Goal: Task Accomplishment & Management: Manage account settings

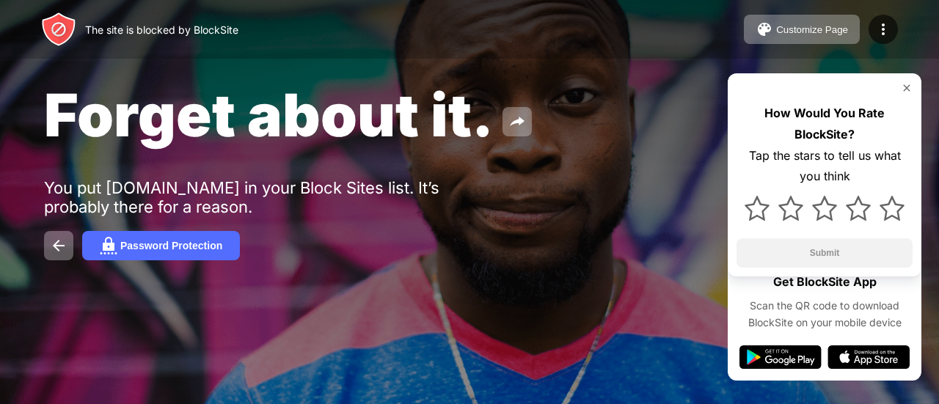
click at [190, 248] on div at bounding box center [217, 302] width 347 height 167
click at [471, 172] on div "Forget about it. You put [DOMAIN_NAME] in your Block Sites list. It’s probably …" at bounding box center [469, 170] width 939 height 340
click at [880, 27] on img at bounding box center [884, 30] width 18 height 18
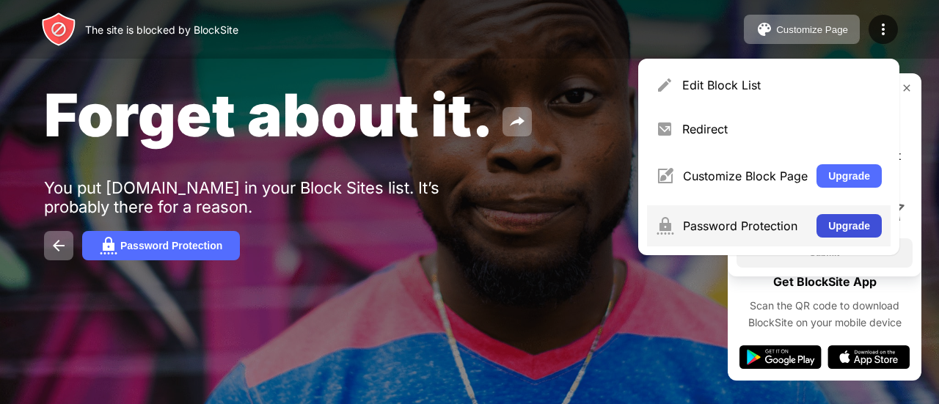
click at [846, 221] on button "Upgrade" at bounding box center [849, 225] width 65 height 23
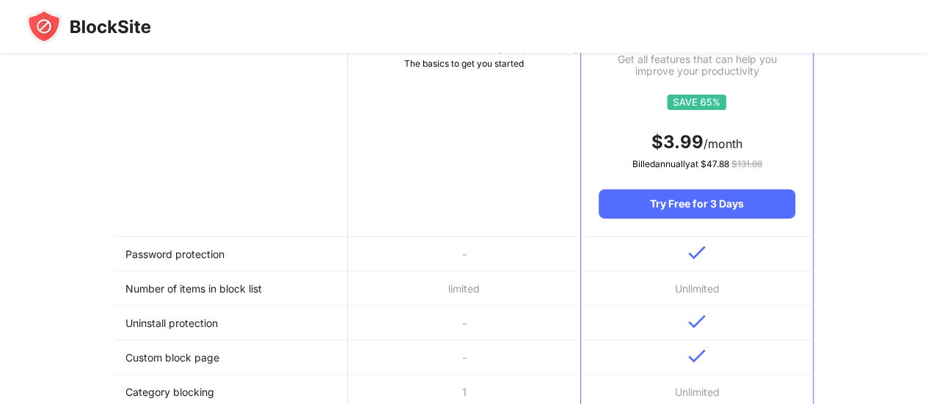
scroll to position [220, 0]
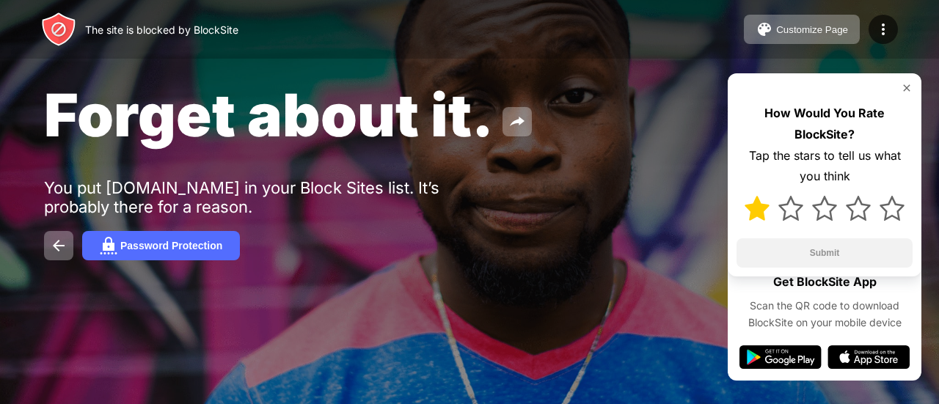
click at [744, 212] on div at bounding box center [825, 208] width 176 height 43
click at [758, 211] on img at bounding box center [757, 208] width 25 height 25
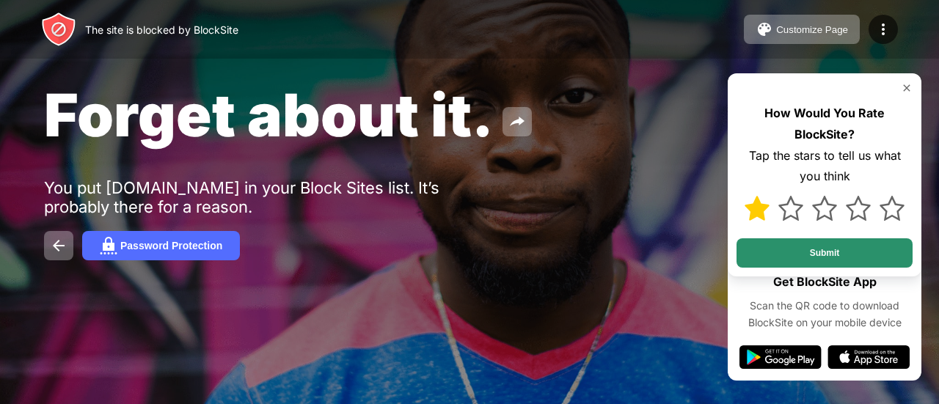
click at [851, 251] on button "Submit" at bounding box center [825, 252] width 176 height 29
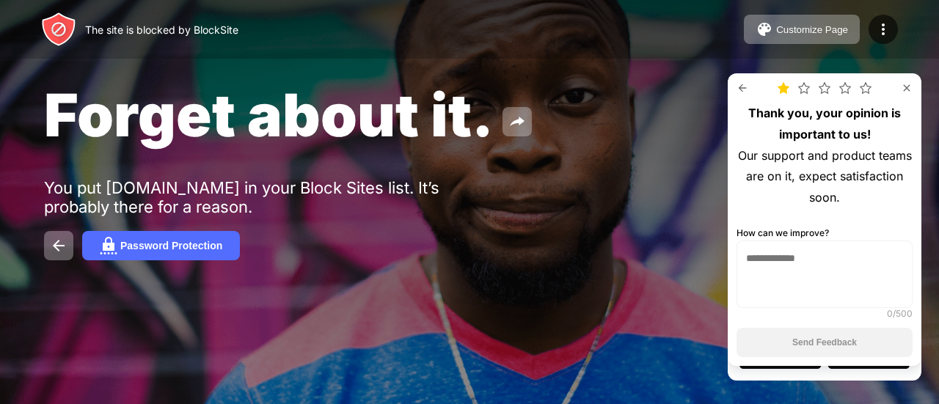
click at [383, 288] on div at bounding box center [217, 302] width 347 height 167
click at [881, 30] on img at bounding box center [884, 30] width 18 height 18
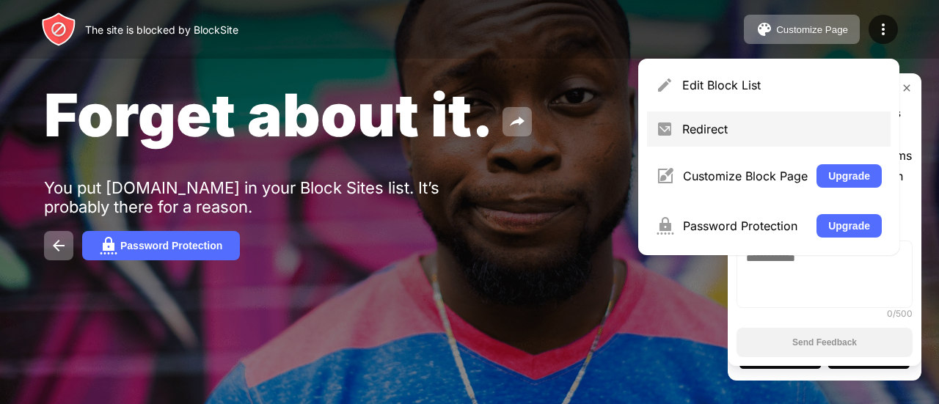
click at [690, 136] on div "Redirect" at bounding box center [769, 129] width 244 height 35
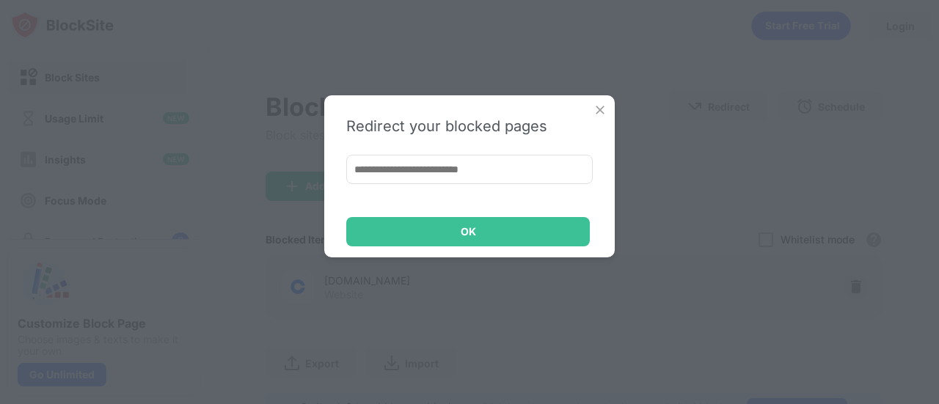
click at [600, 110] on img at bounding box center [600, 110] width 15 height 15
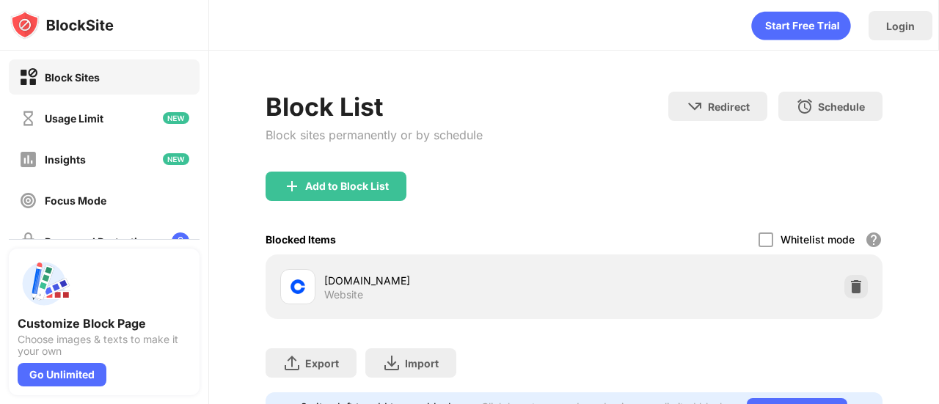
drag, startPoint x: 56, startPoint y: 73, endPoint x: 898, endPoint y: 24, distance: 843.7
click at [898, 24] on div "Login" at bounding box center [900, 26] width 29 height 12
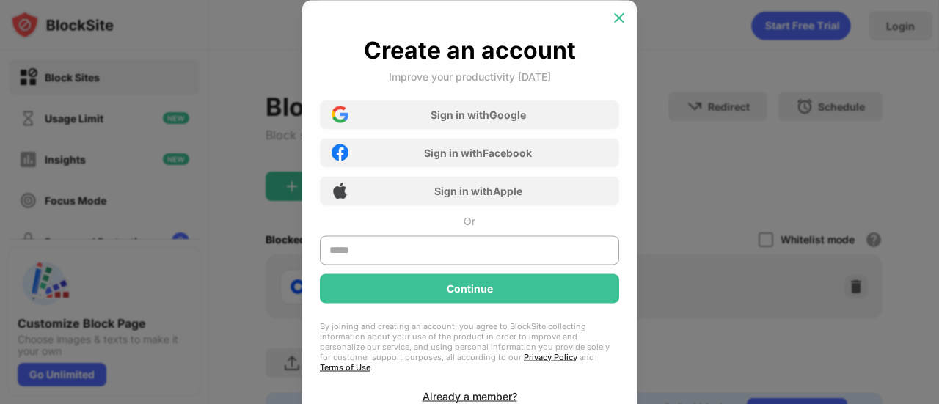
click at [625, 18] on img at bounding box center [619, 17] width 15 height 15
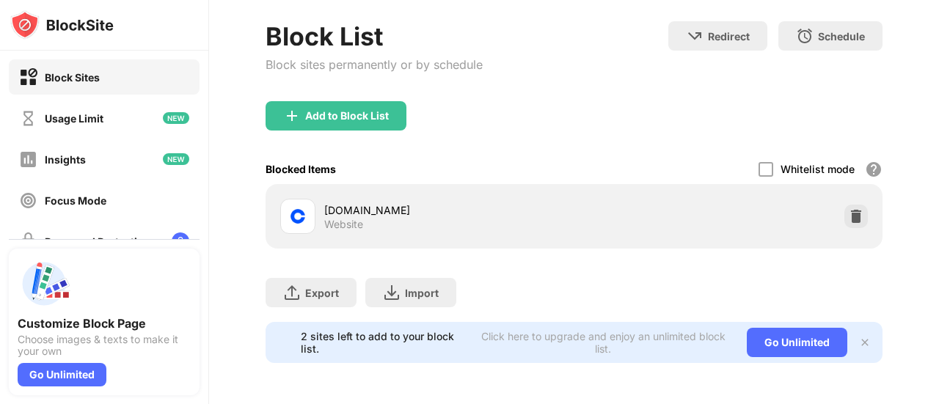
scroll to position [81, 0]
